Goal: Complete application form

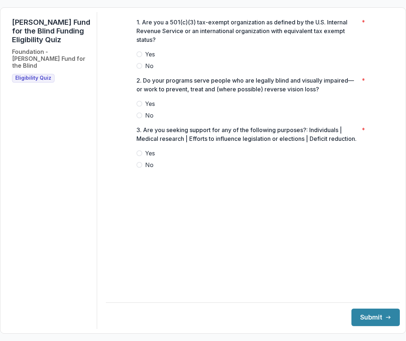
click at [139, 57] on span at bounding box center [140, 54] width 6 height 6
click at [140, 107] on span at bounding box center [140, 104] width 6 height 6
click at [138, 168] on span at bounding box center [140, 165] width 6 height 6
click at [367, 317] on button "Submit" at bounding box center [376, 317] width 48 height 17
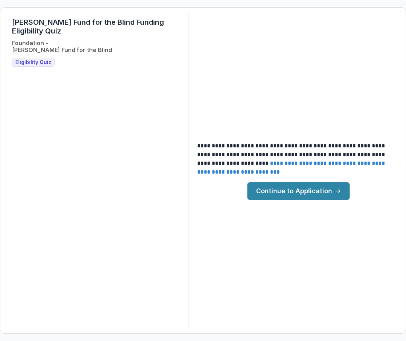
click at [294, 189] on link "Continue to Application" at bounding box center [299, 190] width 102 height 17
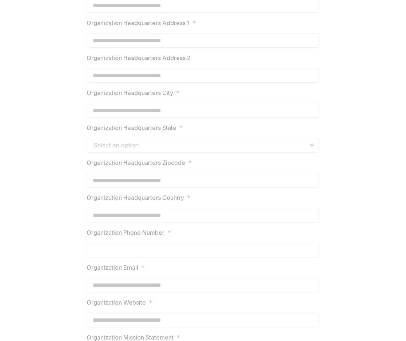
scroll to position [505, 0]
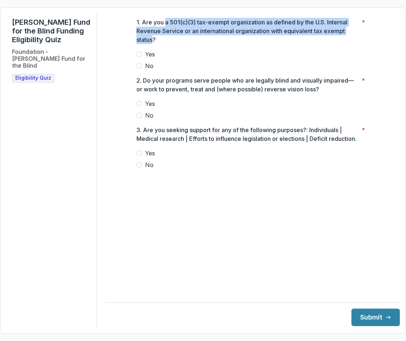
drag, startPoint x: 165, startPoint y: 28, endPoint x: 153, endPoint y: 43, distance: 20.2
click at [153, 43] on p "1. Are you a 501(c)(3) tax-exempt organization as defined by the U.S. Internal …" at bounding box center [248, 31] width 222 height 26
copy p "a 501(c)(3) tax-exempt organization as defined by the U.S. Internal Revenue Ser…"
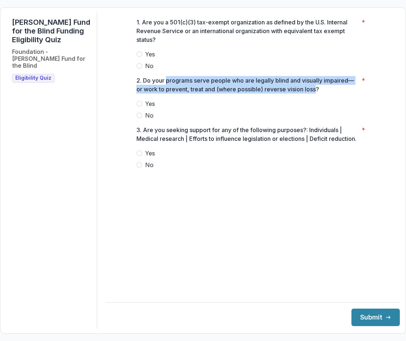
drag, startPoint x: 167, startPoint y: 86, endPoint x: 316, endPoint y: 95, distance: 149.9
click at [316, 94] on p "2. Do your programs serve people who are legally blind and visually impaired—or…" at bounding box center [248, 84] width 222 height 17
copy p "programs serve people who are legally blind and visually impaired—or work to pr…"
